Goal: Transaction & Acquisition: Purchase product/service

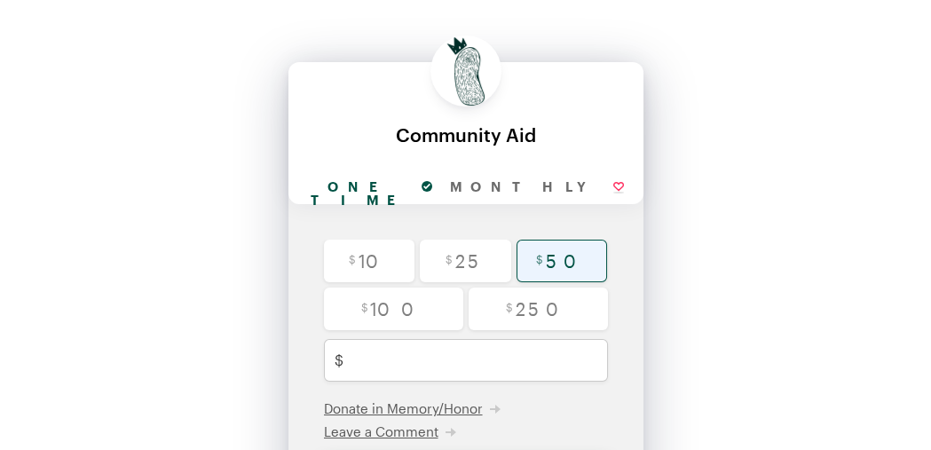
click at [571, 256] on input "radio" at bounding box center [561, 261] width 91 height 43
radio input "true"
type input "50"
checkbox input "false"
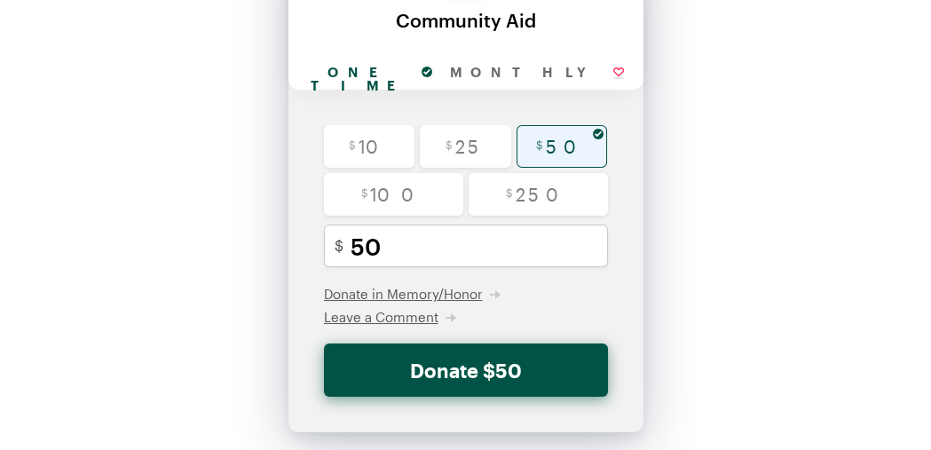
scroll to position [156, 0]
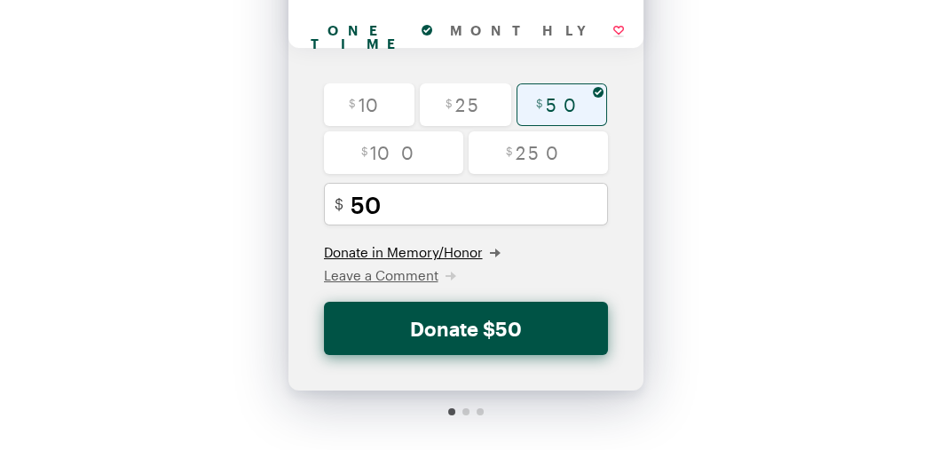
click at [411, 251] on span "Donate in Memory/Honor" at bounding box center [403, 252] width 159 height 16
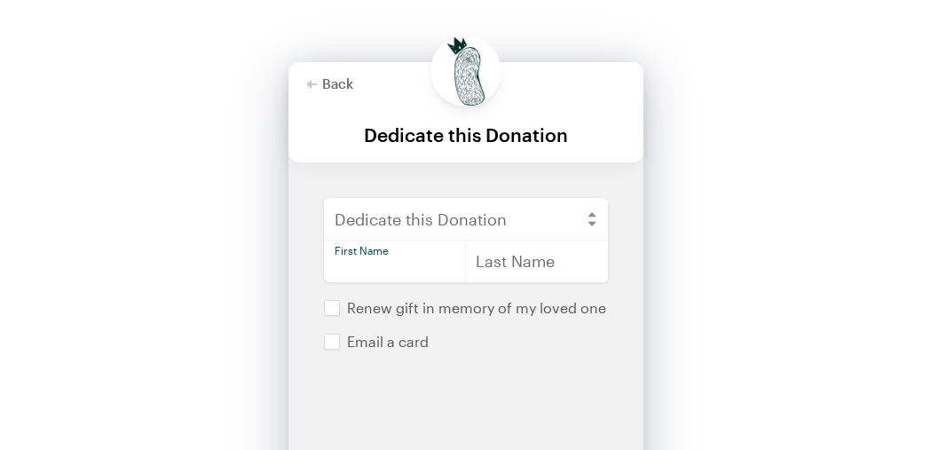
click at [386, 267] on input "text" at bounding box center [395, 261] width 143 height 43
type input "Red"
click at [795, 267] on div "Back Back Dedicate this Donation For your generous donation of $50 One time Mon…" at bounding box center [465, 324] width 931 height 648
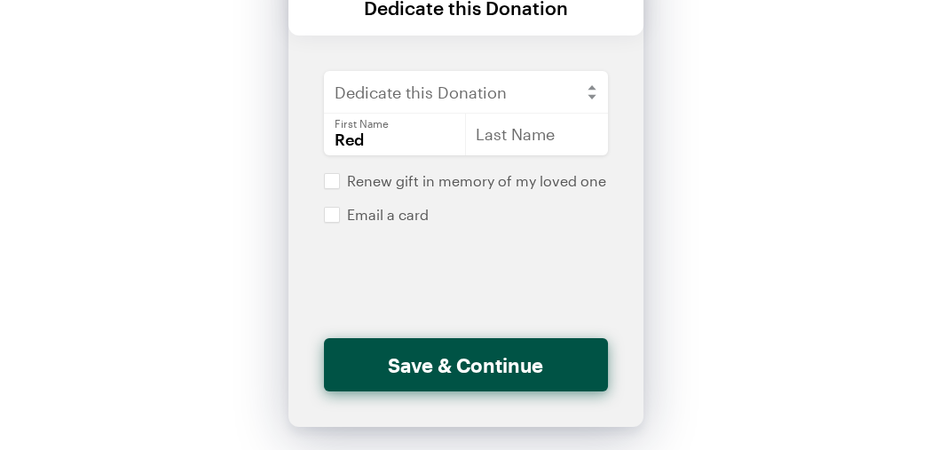
scroll to position [128, 0]
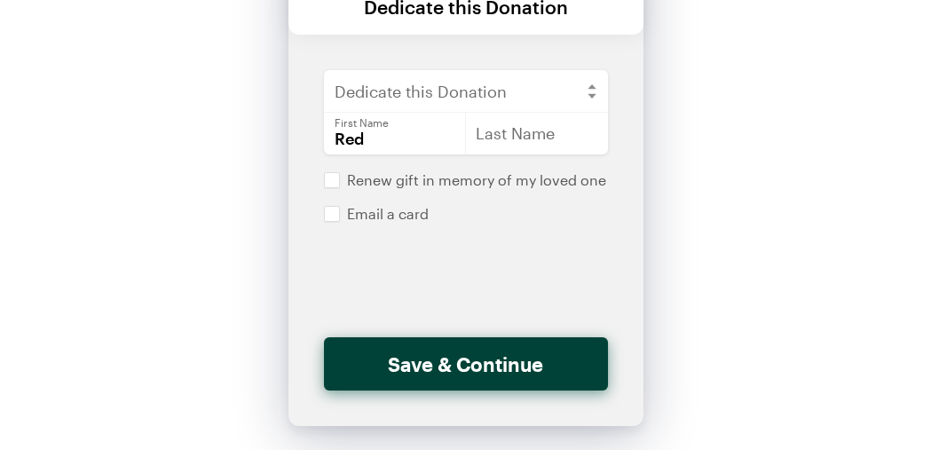
click at [454, 360] on button "Save & Continue" at bounding box center [466, 363] width 284 height 53
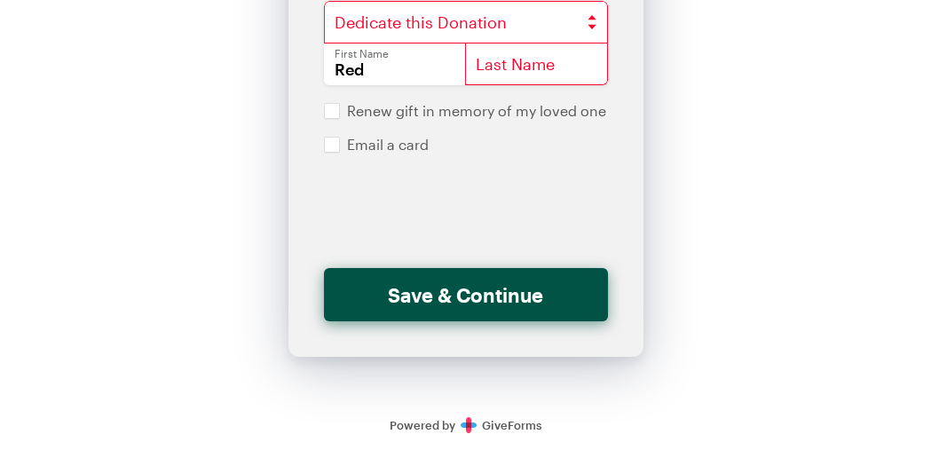
scroll to position [198, 0]
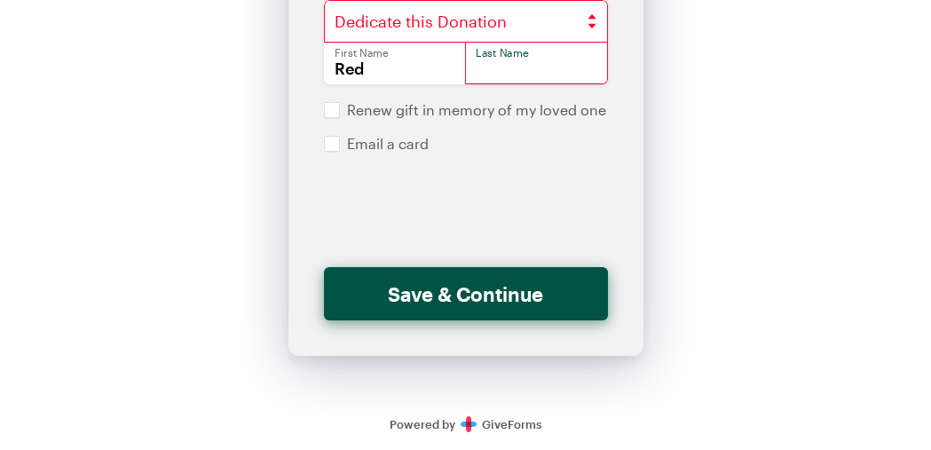
click at [491, 67] on input "text" at bounding box center [536, 63] width 143 height 43
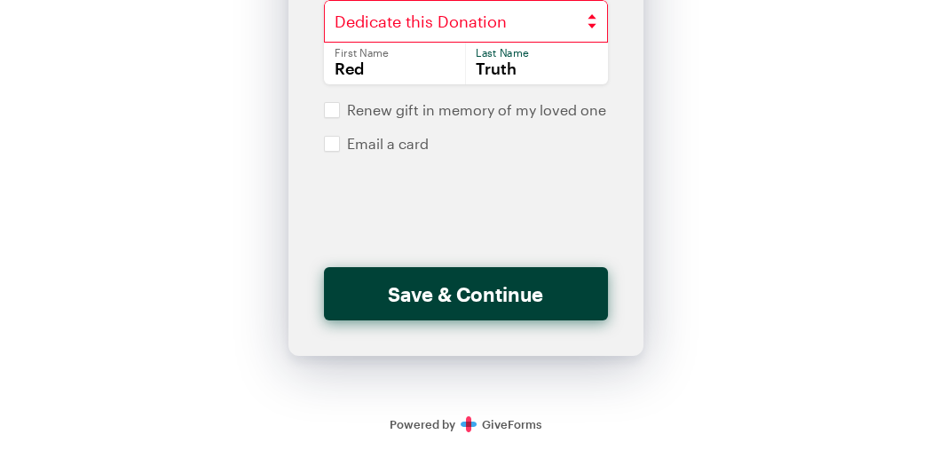
type input "Truth"
click at [455, 295] on button "Save & Continue" at bounding box center [466, 293] width 284 height 53
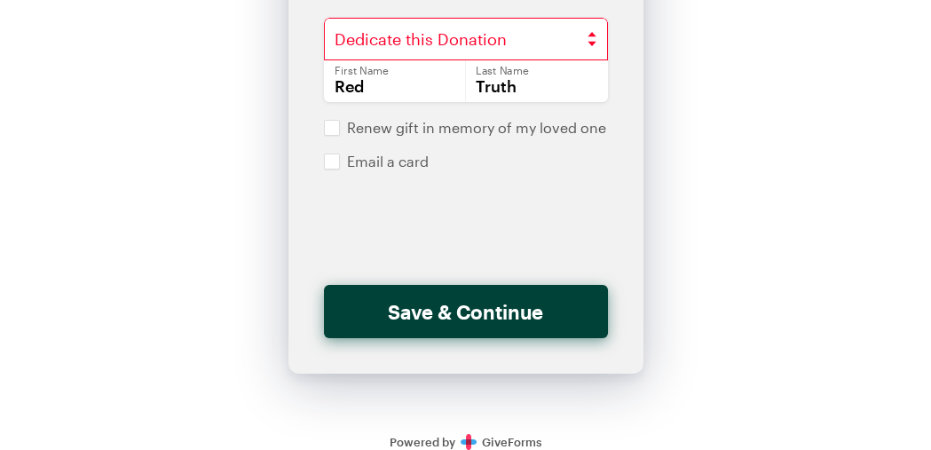
scroll to position [180, 0]
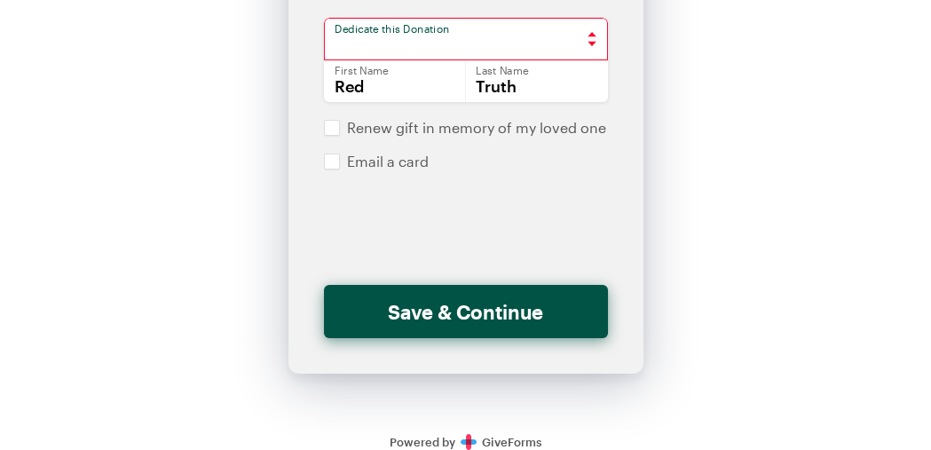
click at [506, 38] on select "In Honor of In Memory of" at bounding box center [466, 39] width 284 height 43
select select "Honor"
click at [324, 18] on select "In Honor of In Memory of" at bounding box center [466, 39] width 284 height 43
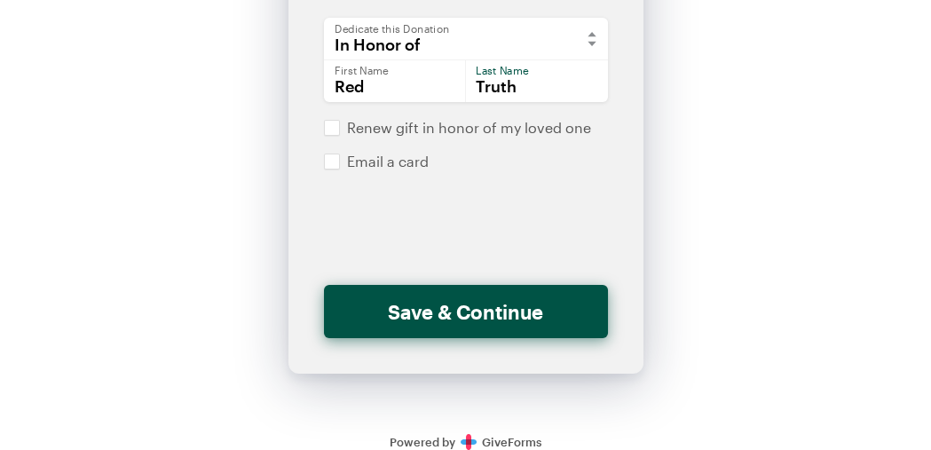
click at [523, 88] on input "Truth" at bounding box center [536, 80] width 143 height 43
type input "T"
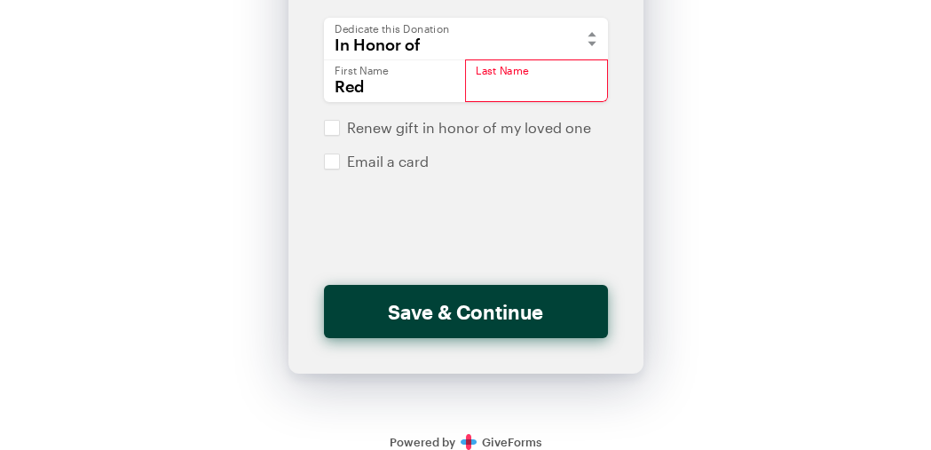
click at [438, 313] on button "Save & Continue" at bounding box center [466, 311] width 284 height 53
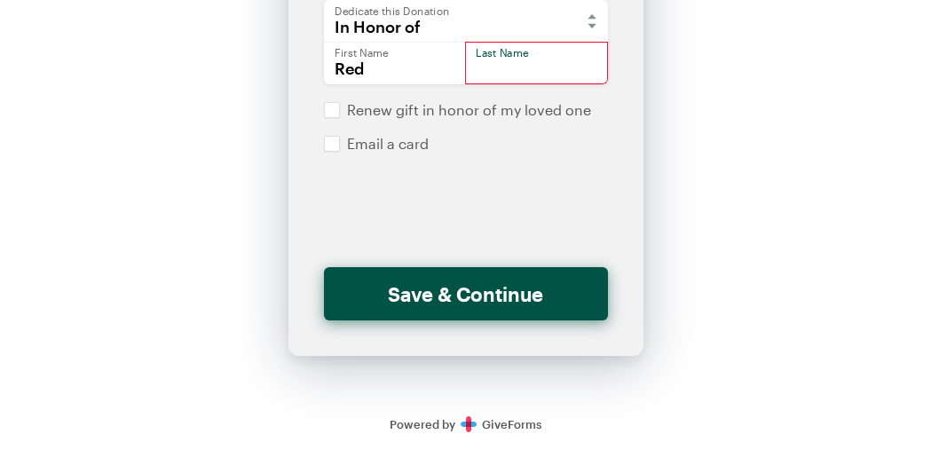
click at [509, 59] on input "text" at bounding box center [536, 63] width 143 height 43
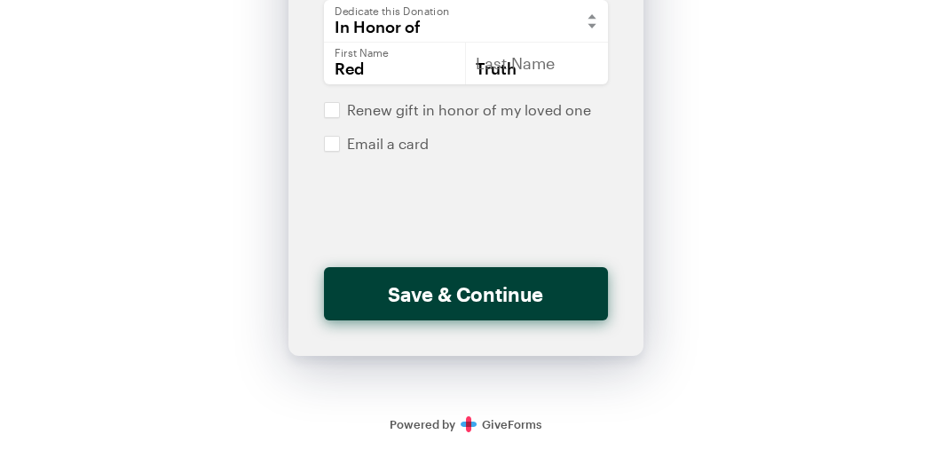
click at [461, 298] on button "Save & Continue" at bounding box center [466, 293] width 284 height 53
click at [401, 290] on button "Save & Continue" at bounding box center [466, 293] width 284 height 53
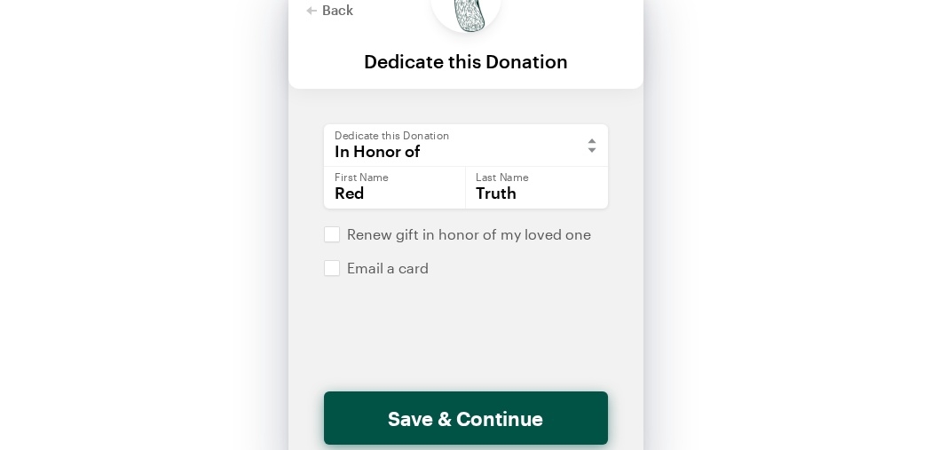
scroll to position [108, 0]
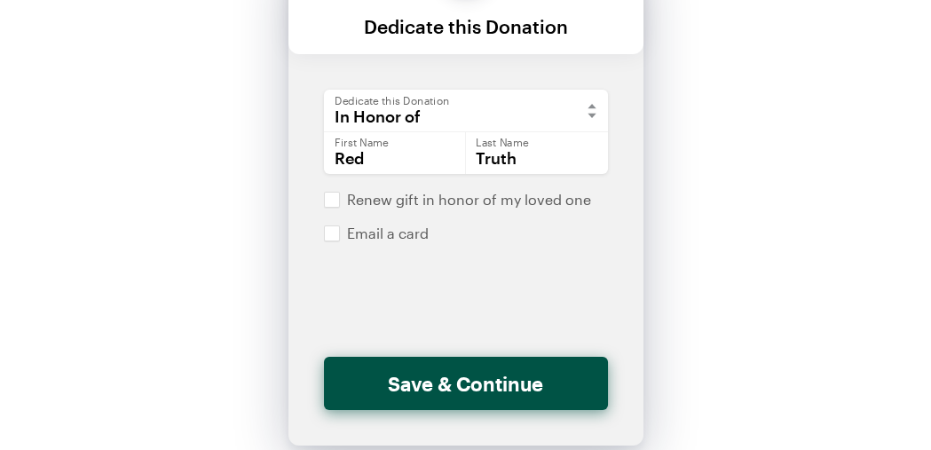
click at [553, 283] on div "Who is the card from? Full Name" at bounding box center [466, 308] width 284 height 98
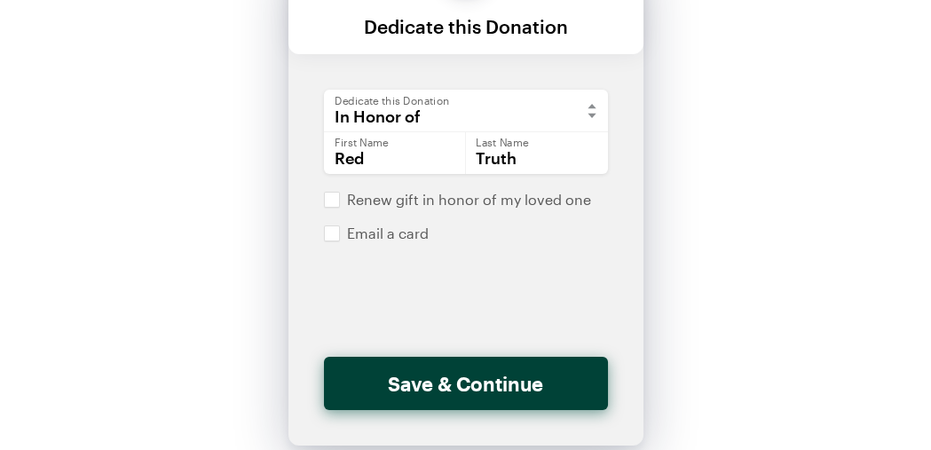
click at [459, 387] on button "Save & Continue" at bounding box center [466, 383] width 284 height 53
click at [461, 382] on button "Save & Continue" at bounding box center [466, 383] width 284 height 53
click at [423, 381] on button "Save & Continue" at bounding box center [466, 383] width 284 height 53
click at [424, 381] on button "Save & Continue" at bounding box center [466, 383] width 284 height 53
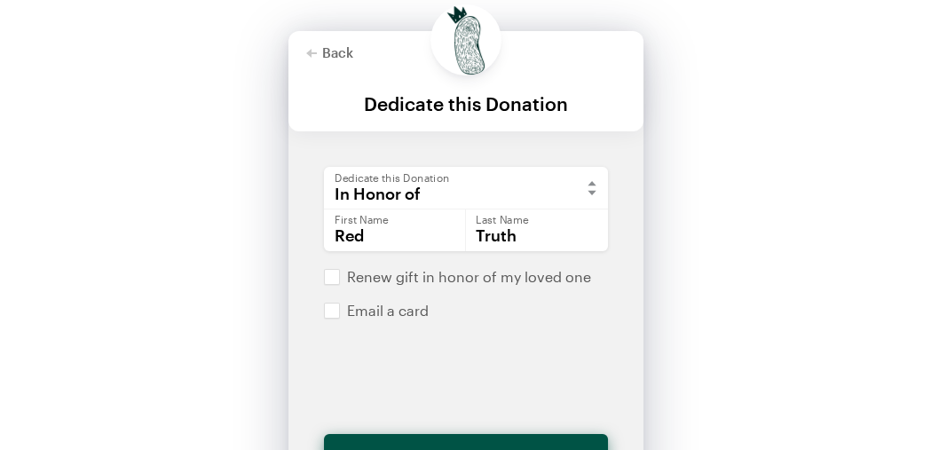
scroll to position [28, 0]
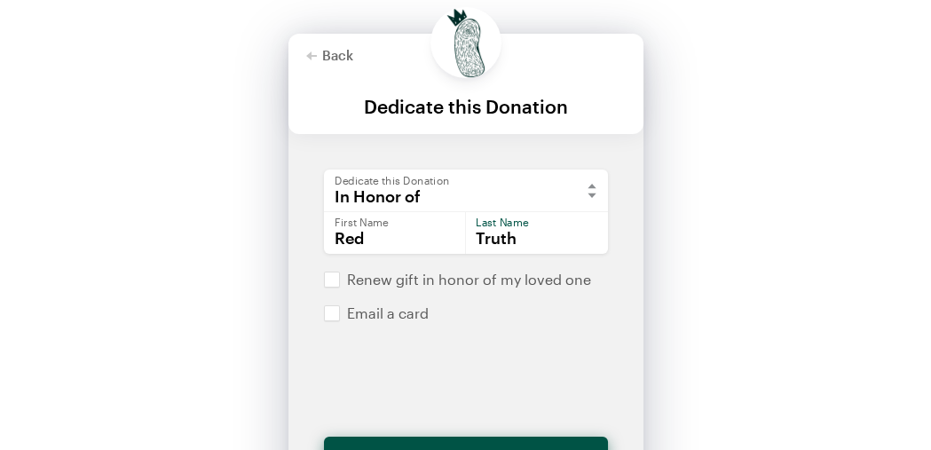
click at [523, 235] on input "Truth" at bounding box center [536, 232] width 143 height 43
drag, startPoint x: 523, startPoint y: 234, endPoint x: 437, endPoint y: 236, distance: 85.2
click at [437, 236] on div "Red First Name Truth Last Name" at bounding box center [466, 232] width 284 height 43
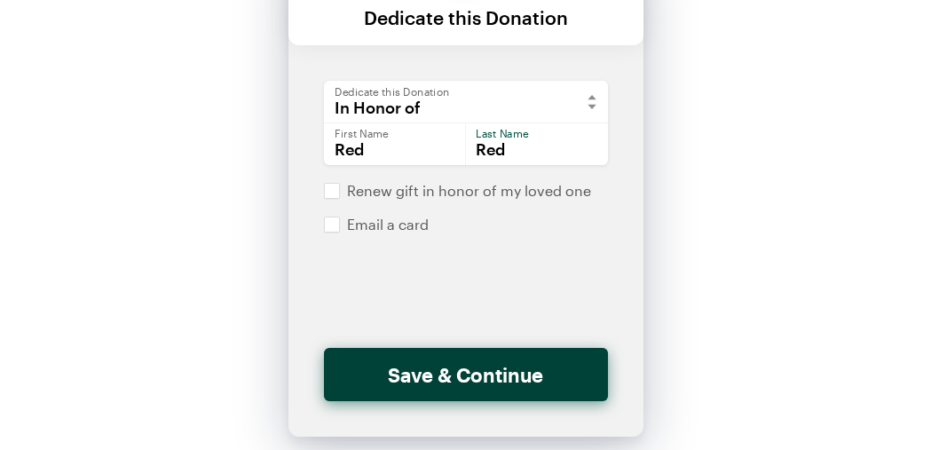
type input "Red"
click at [463, 380] on button "Save & Continue" at bounding box center [466, 374] width 284 height 53
click at [473, 376] on button "Save & Continue" at bounding box center [466, 374] width 284 height 53
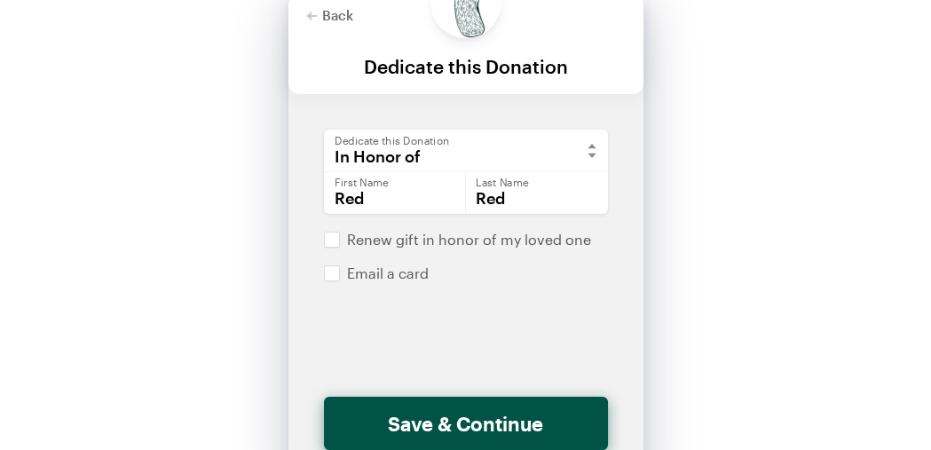
scroll to position [0, 0]
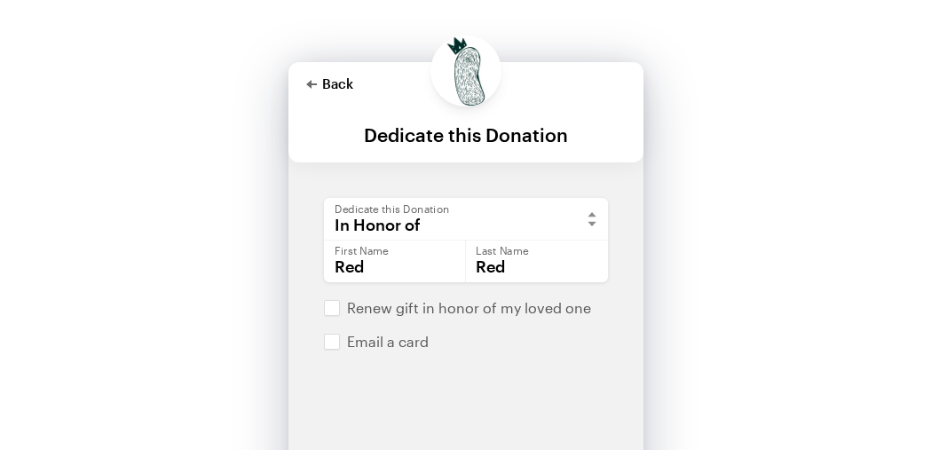
click at [321, 83] on button "Back" at bounding box center [329, 83] width 47 height 14
checkbox input "false"
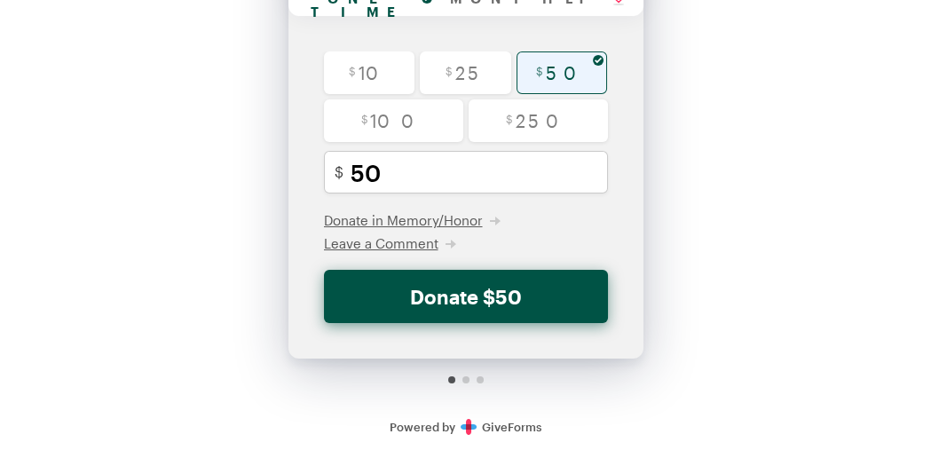
scroll to position [191, 0]
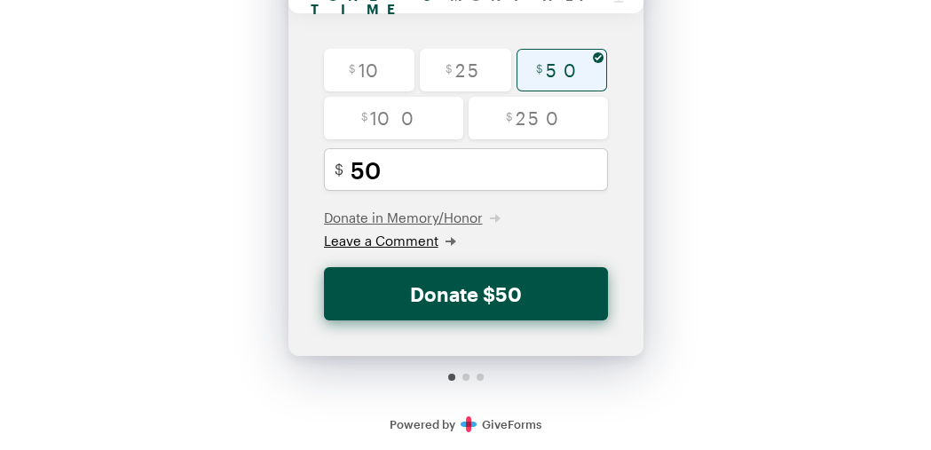
click at [373, 243] on span "Leave a Comment" at bounding box center [381, 240] width 114 height 16
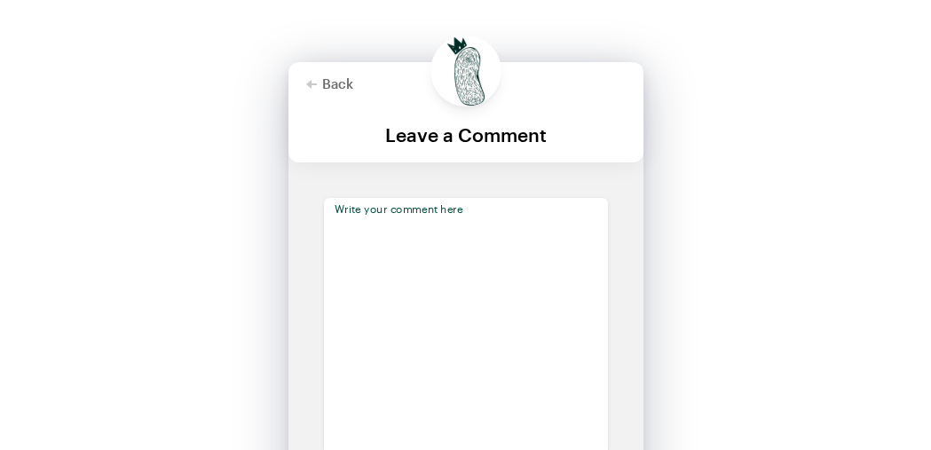
click at [391, 247] on textarea at bounding box center [466, 326] width 284 height 256
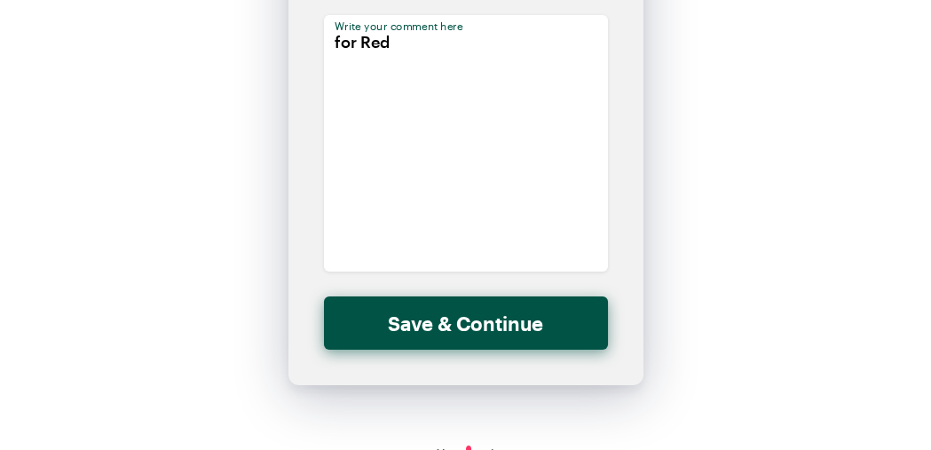
scroll to position [212, 0]
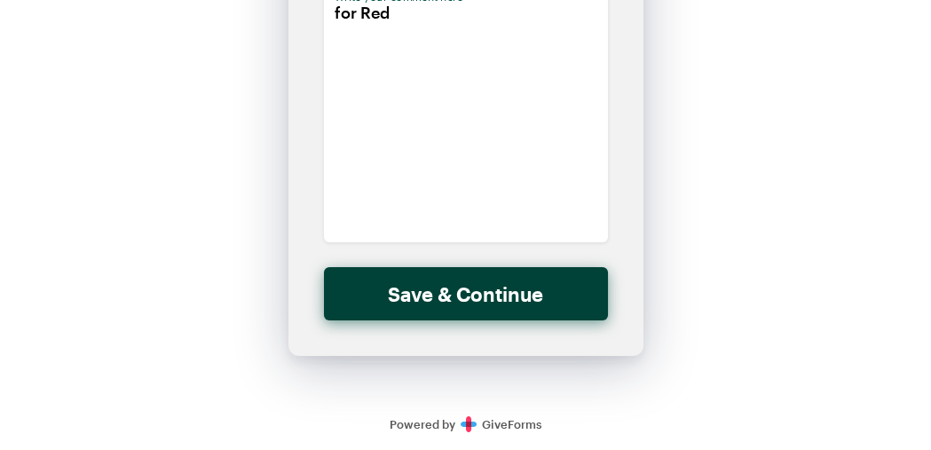
type textarea "for Red"
click at [466, 295] on button "Save & Continue" at bounding box center [466, 293] width 284 height 53
checkbox input "false"
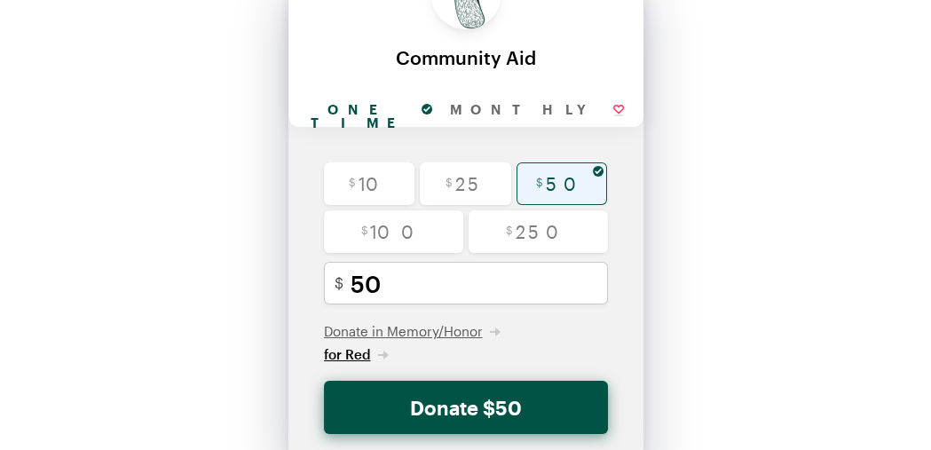
scroll to position [177, 0]
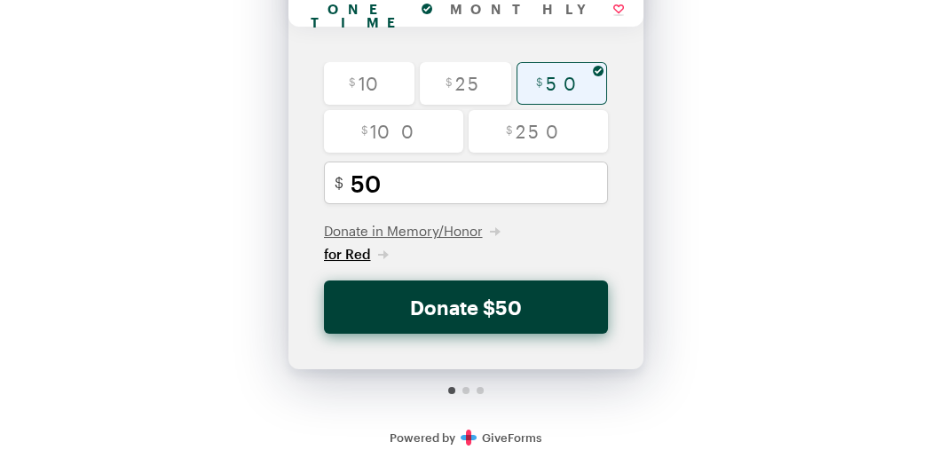
click at [447, 311] on button "Donate $50" at bounding box center [466, 306] width 284 height 53
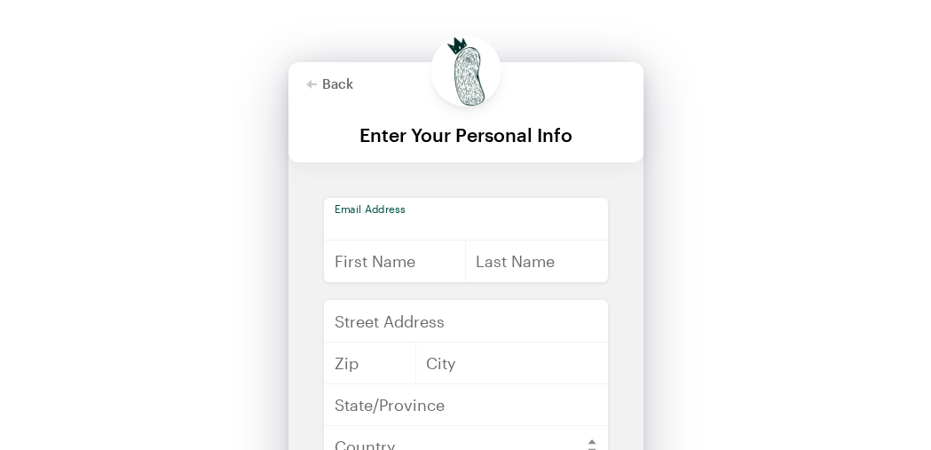
click at [413, 223] on input "email" at bounding box center [466, 219] width 284 height 43
type input "[EMAIL_ADDRESS][DOMAIN_NAME]"
type input "[PERSON_NAME]"
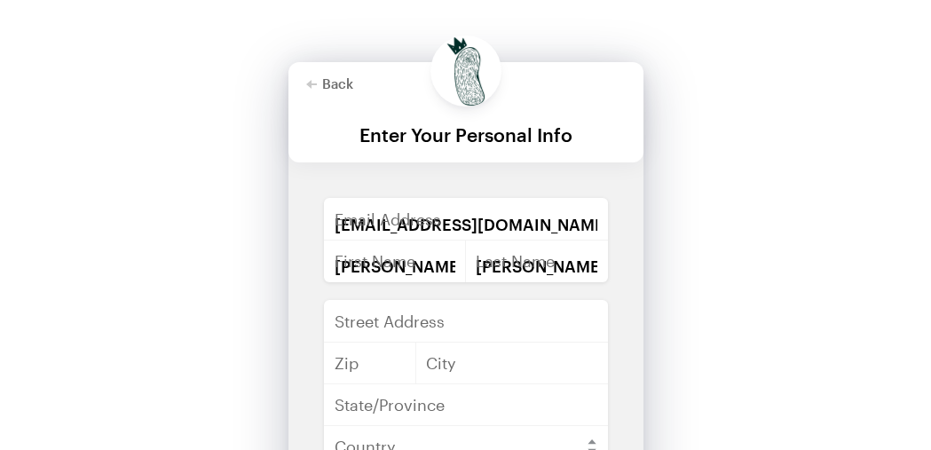
type input "[STREET_ADDRESS]"
type input "27713"
type input "[GEOGRAPHIC_DATA]"
type input "NC"
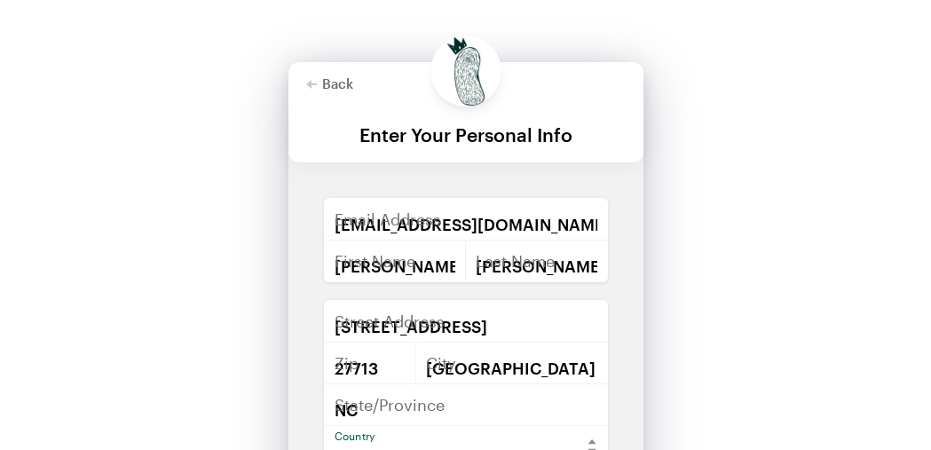
select select "US"
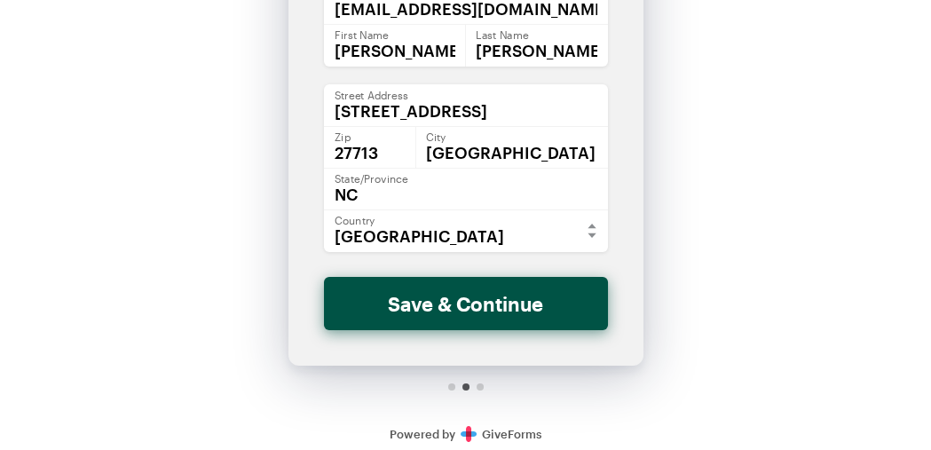
scroll to position [224, 0]
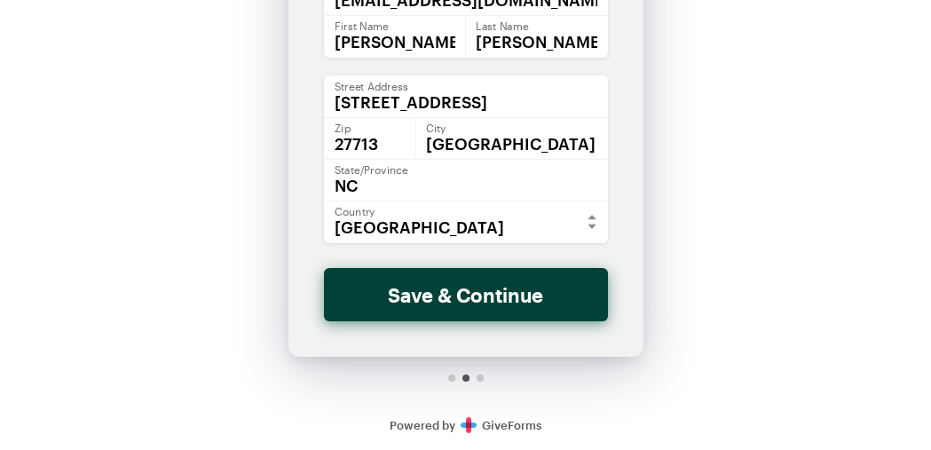
click at [424, 298] on button "Save & Continue" at bounding box center [466, 294] width 284 height 53
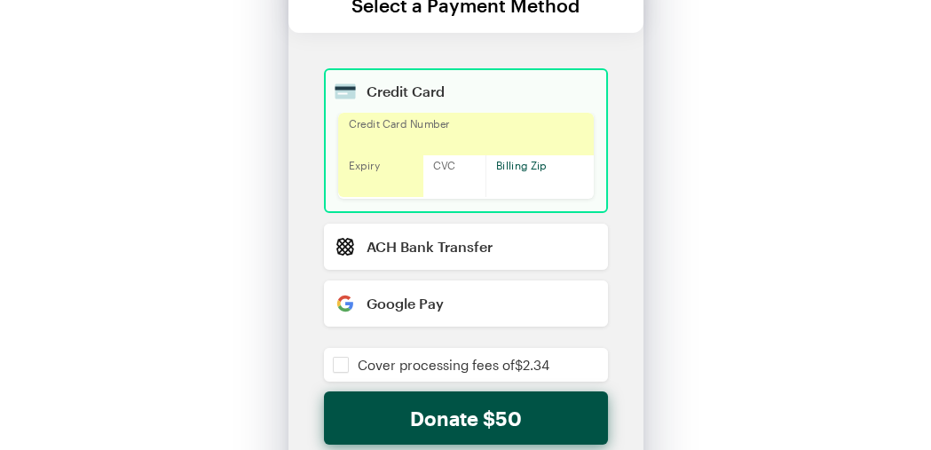
scroll to position [177, 0]
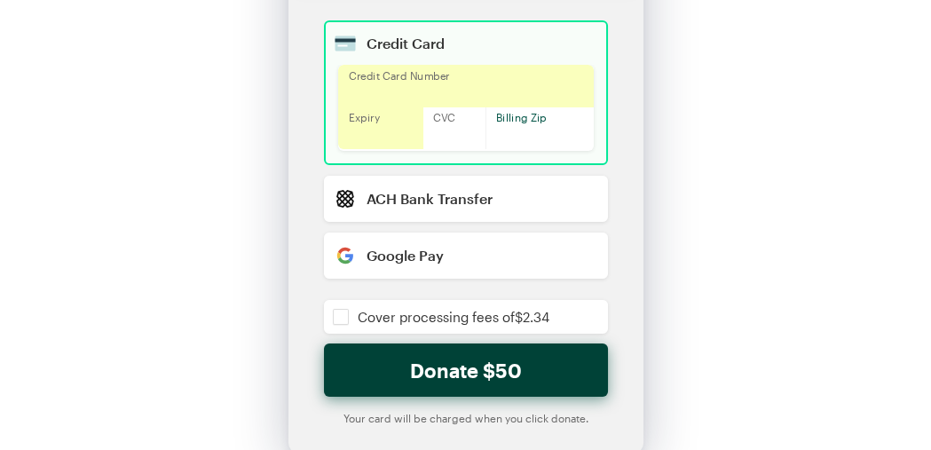
click at [450, 373] on button "Donate $50" at bounding box center [466, 369] width 284 height 53
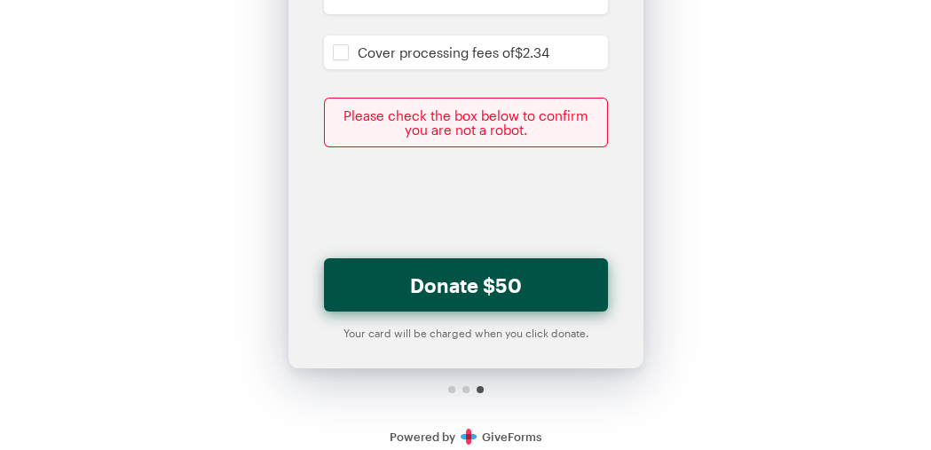
scroll to position [444, 0]
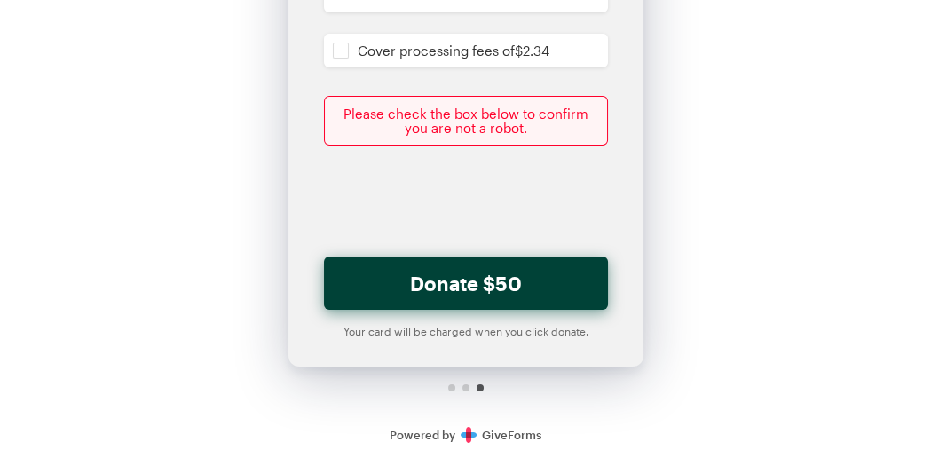
click at [455, 283] on button "Donate $50" at bounding box center [466, 282] width 284 height 53
checkbox input "false"
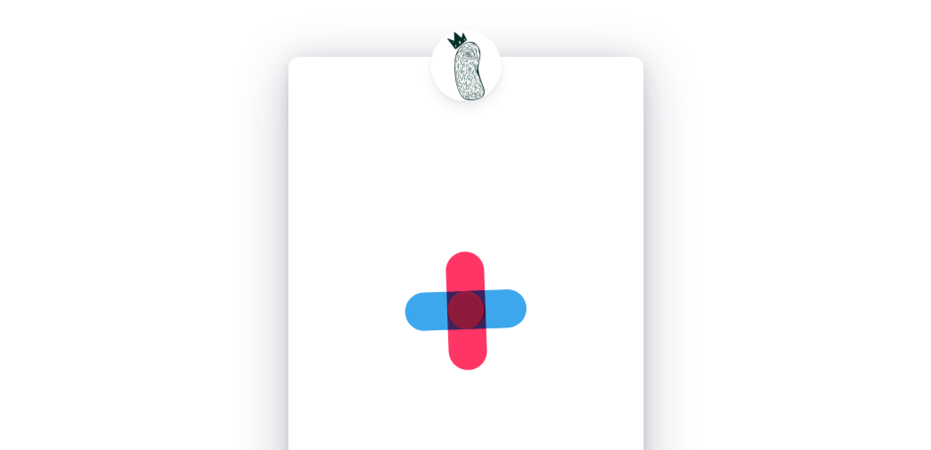
scroll to position [0, 0]
